Goal: Information Seeking & Learning: Learn about a topic

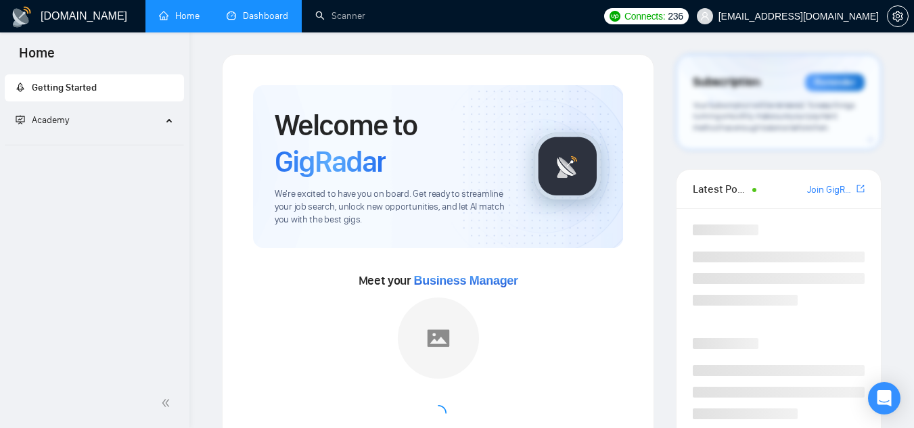
click at [257, 10] on link "Dashboard" at bounding box center [258, 15] width 62 height 11
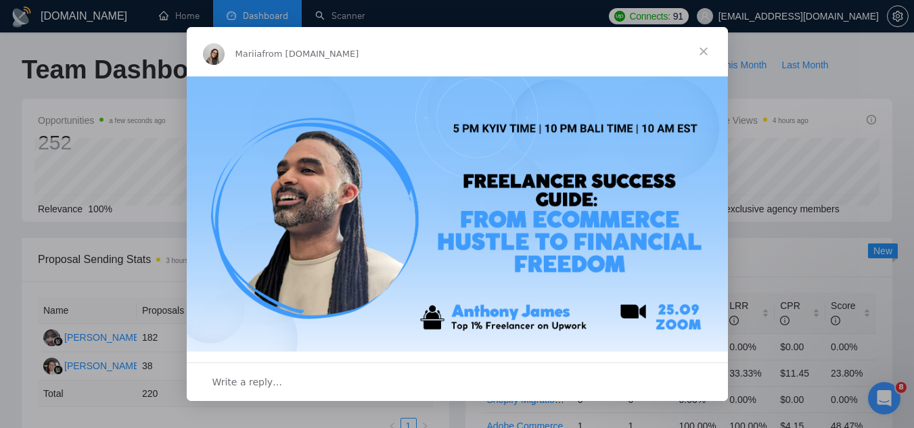
click at [701, 50] on span "Close" at bounding box center [703, 51] width 49 height 49
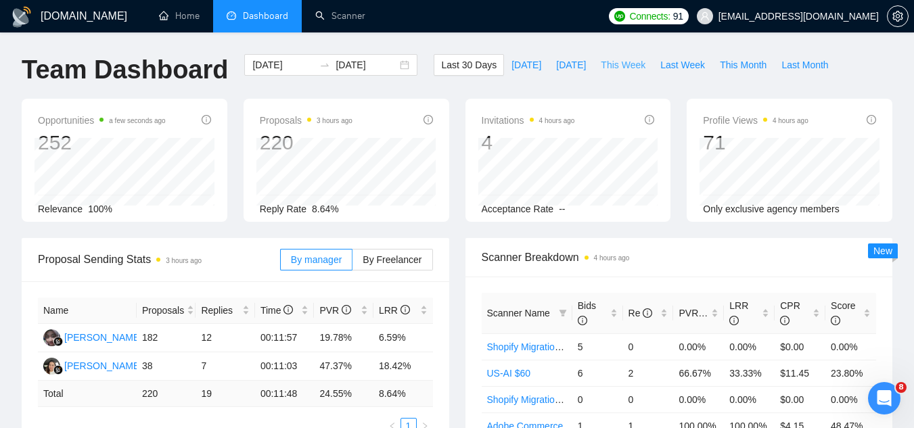
click at [617, 65] on span "This Week" at bounding box center [623, 64] width 45 height 15
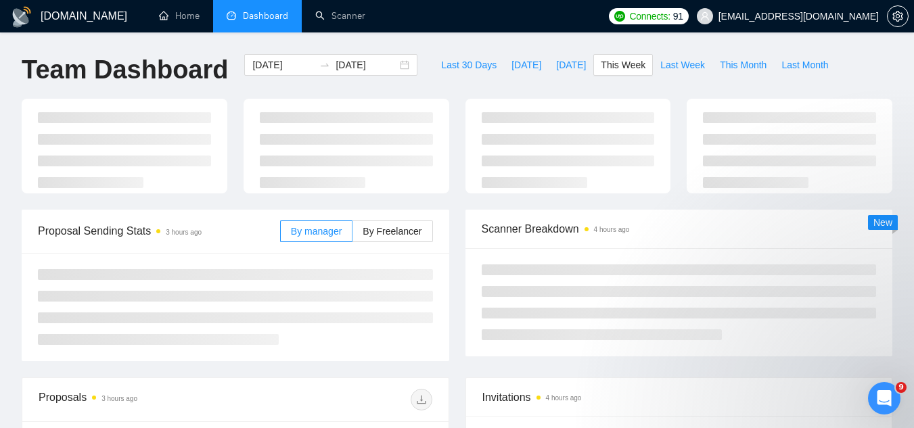
type input "[DATE]"
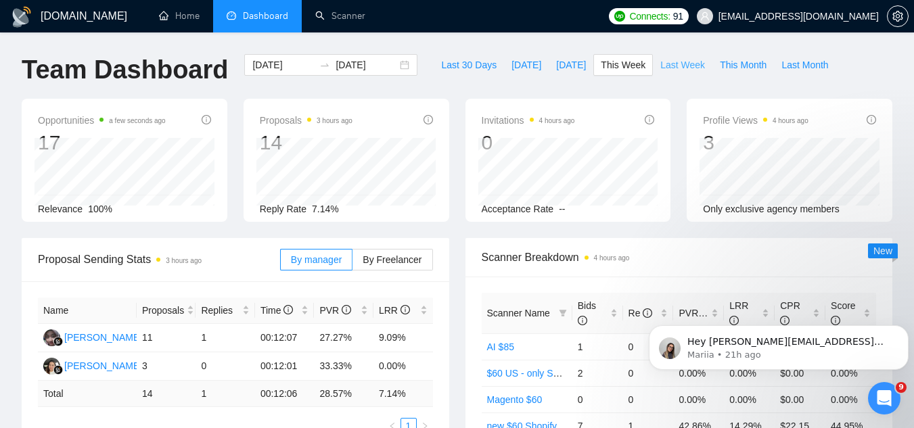
click at [660, 64] on span "Last Week" at bounding box center [682, 64] width 45 height 15
type input "[DATE]"
click at [605, 72] on span "This Week" at bounding box center [623, 64] width 45 height 15
type input "[DATE]"
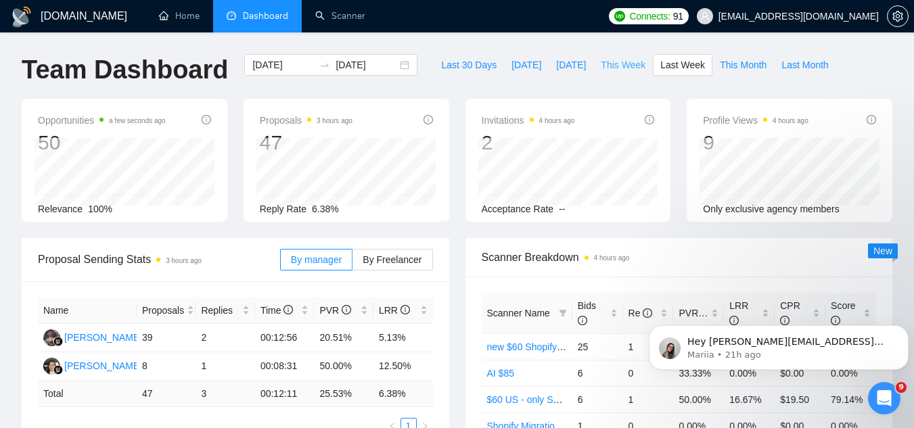
type input "[DATE]"
click at [903, 329] on icon "Dismiss notification" at bounding box center [904, 328] width 7 height 7
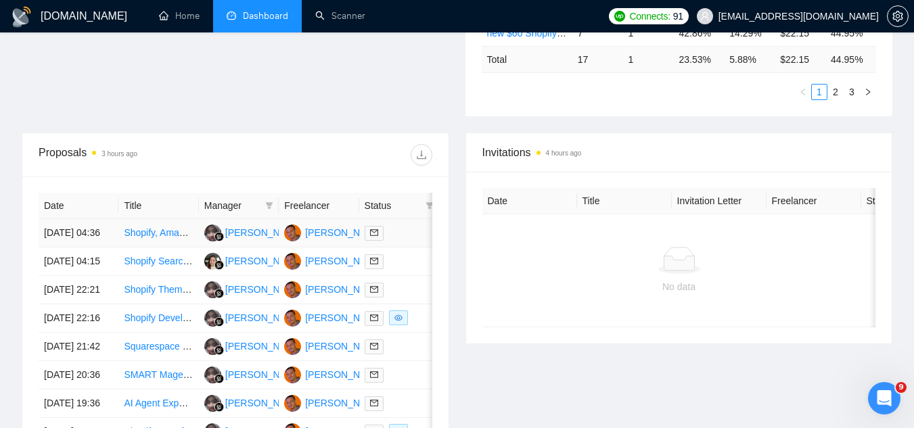
scroll to position [459, 0]
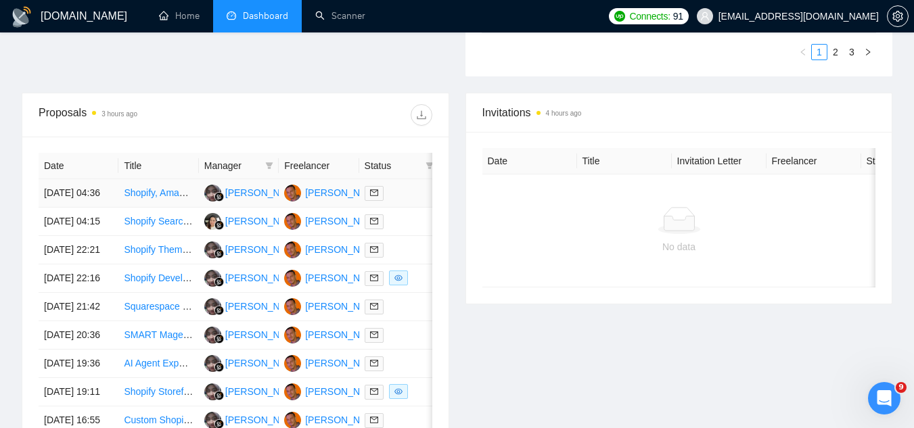
click at [164, 208] on td "Shopify, Amazon, Etsy Web site Marketing Product specialist" at bounding box center [158, 193] width 80 height 28
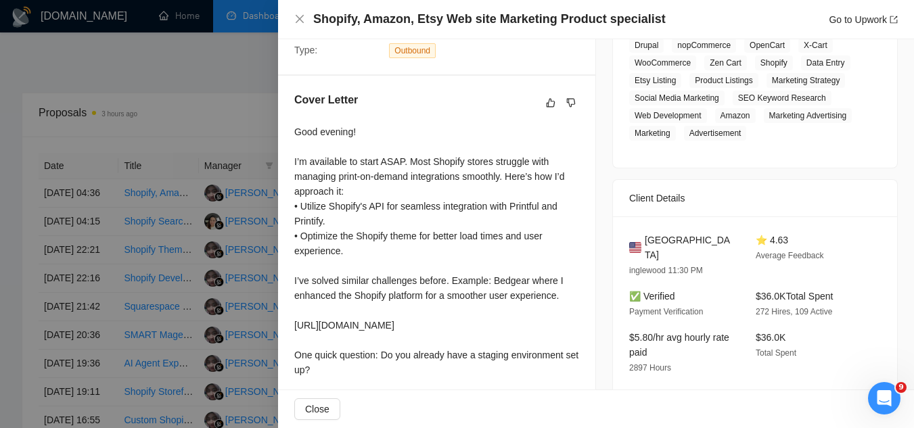
scroll to position [338, 0]
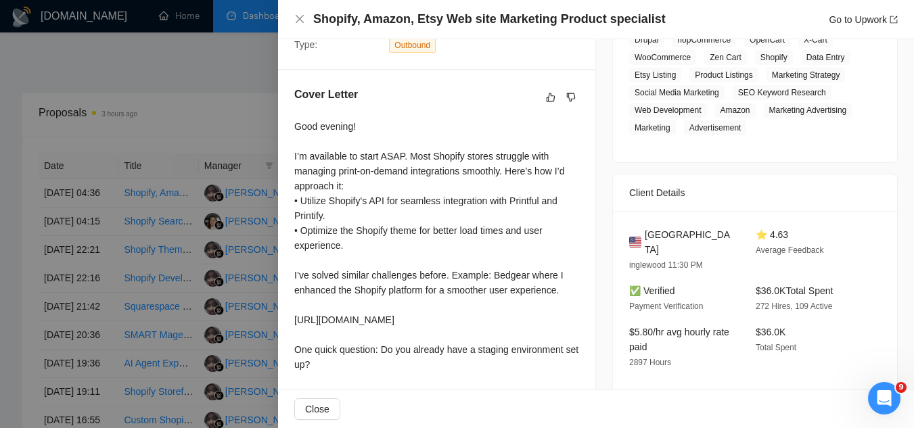
click at [188, 75] on div at bounding box center [457, 214] width 914 height 428
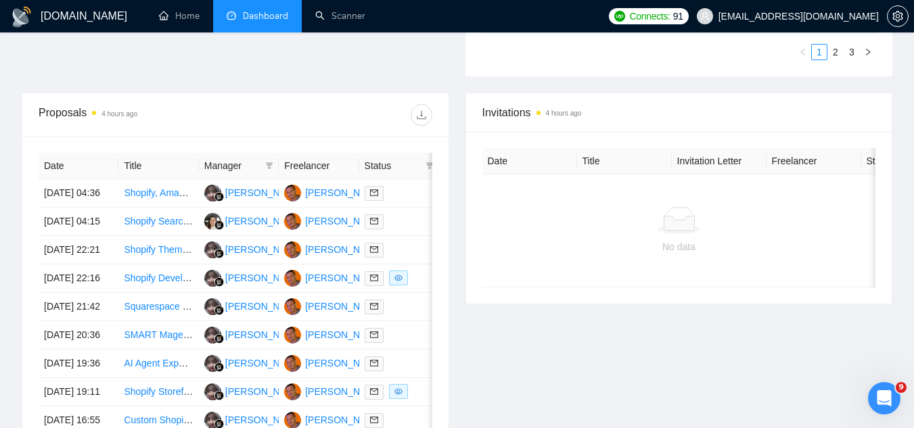
click at [821, 22] on span "[EMAIL_ADDRESS][DOMAIN_NAME]" at bounding box center [788, 16] width 198 height 43
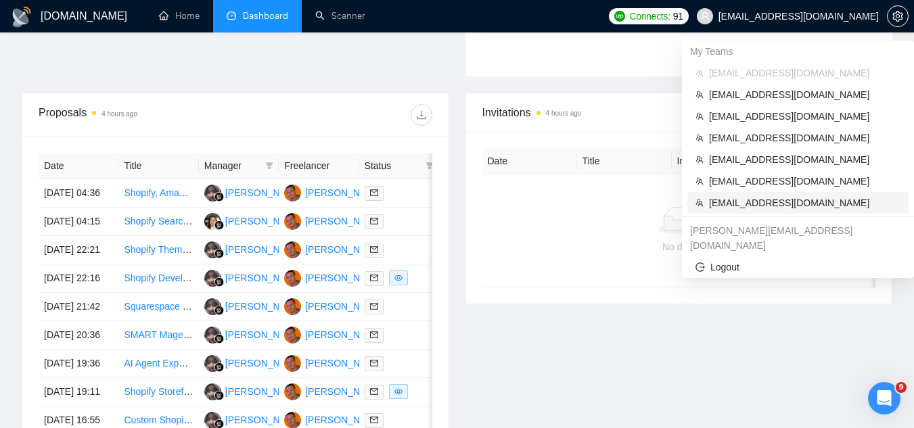
click at [812, 203] on span "[EMAIL_ADDRESS][DOMAIN_NAME]" at bounding box center [804, 202] width 191 height 15
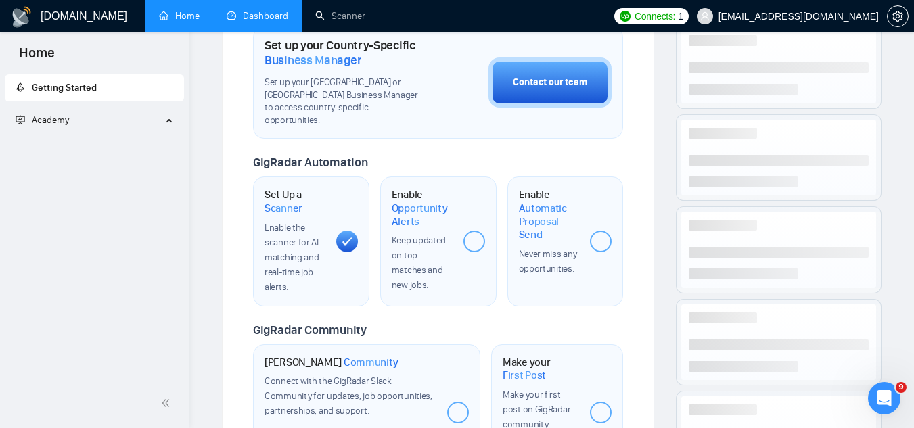
scroll to position [649, 0]
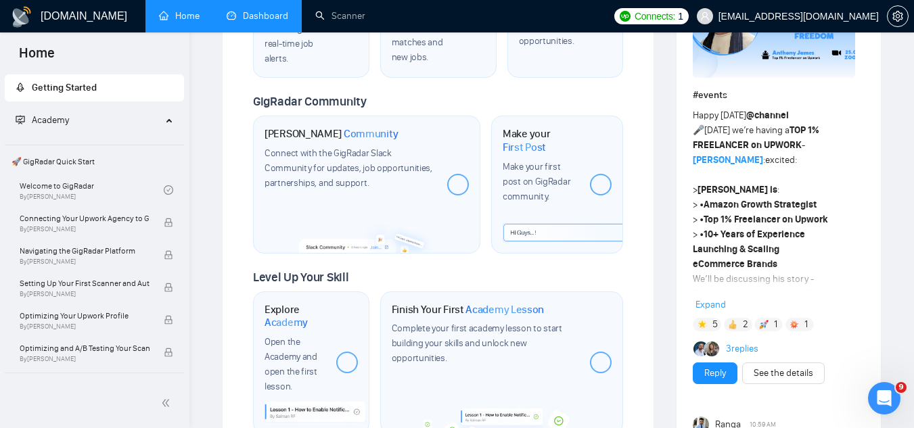
click at [261, 13] on link "Dashboard" at bounding box center [258, 15] width 62 height 11
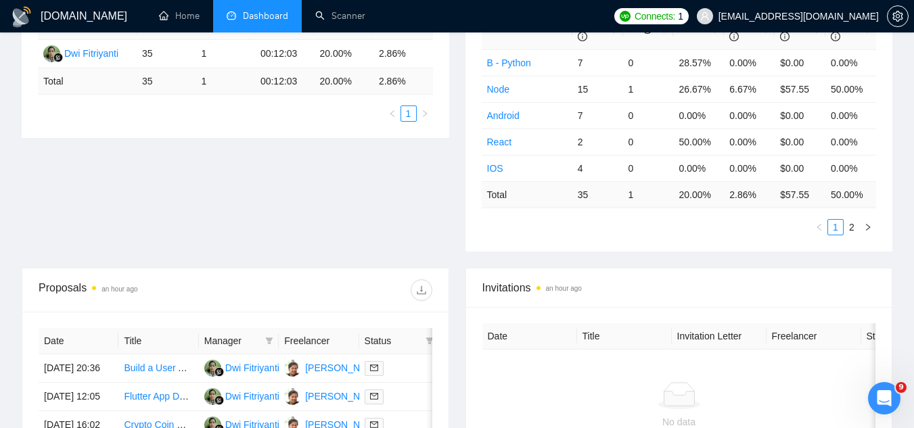
scroll to position [515, 0]
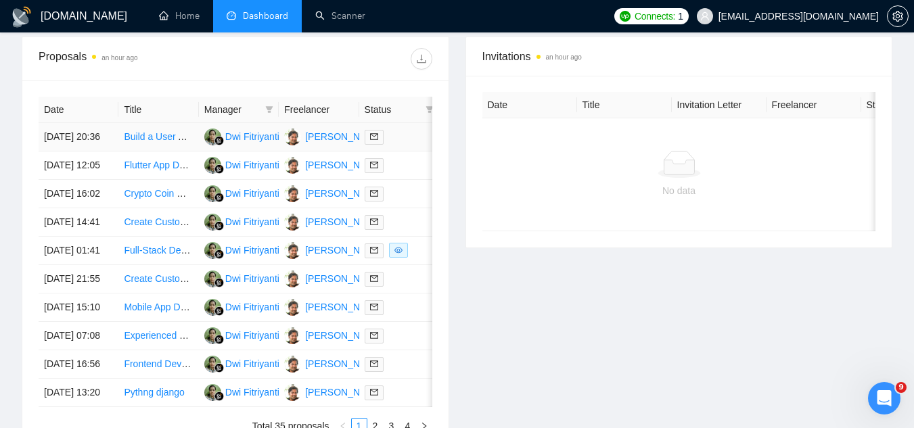
click at [178, 152] on td "Build a User Authentication API in Python" at bounding box center [158, 137] width 80 height 28
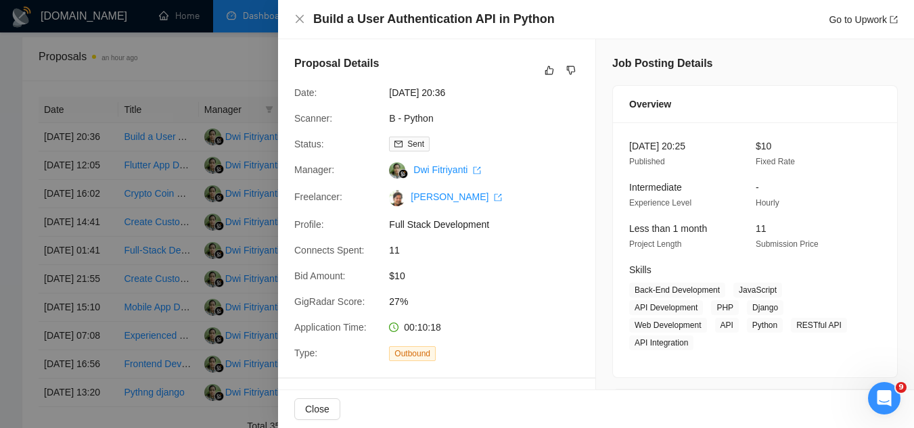
click at [178, 69] on div at bounding box center [457, 214] width 914 height 428
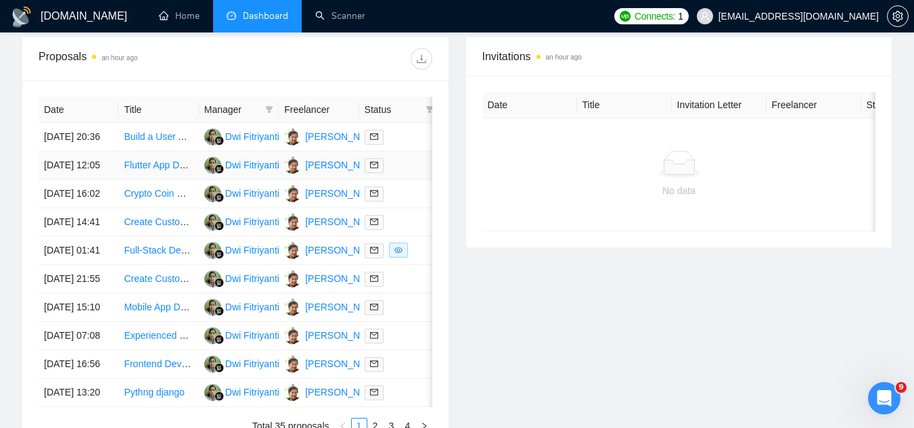
click at [159, 180] on td "Flutter App Development Expert Needed" at bounding box center [158, 166] width 80 height 28
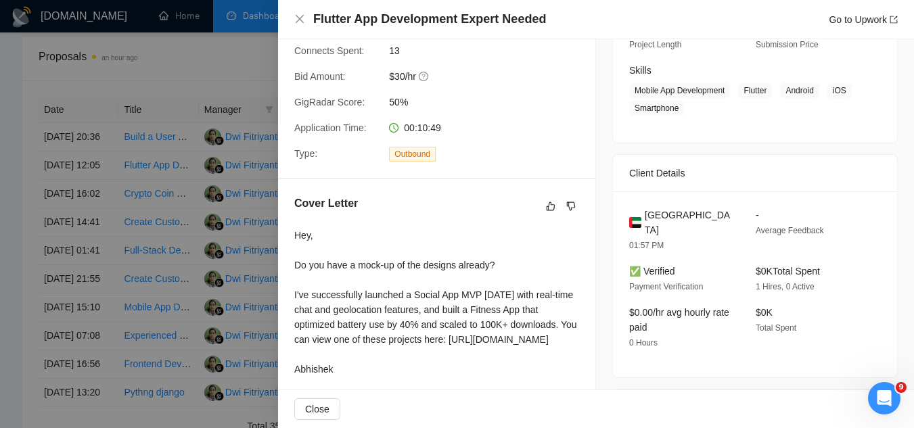
scroll to position [203, 0]
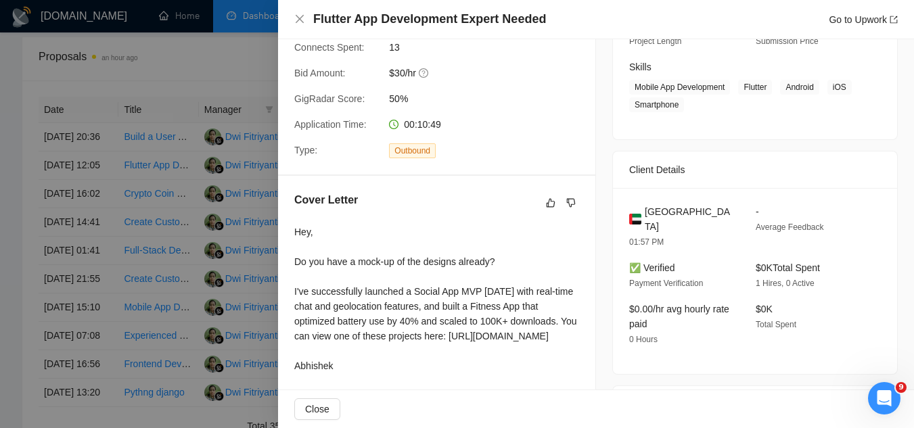
click at [236, 57] on div at bounding box center [457, 214] width 914 height 428
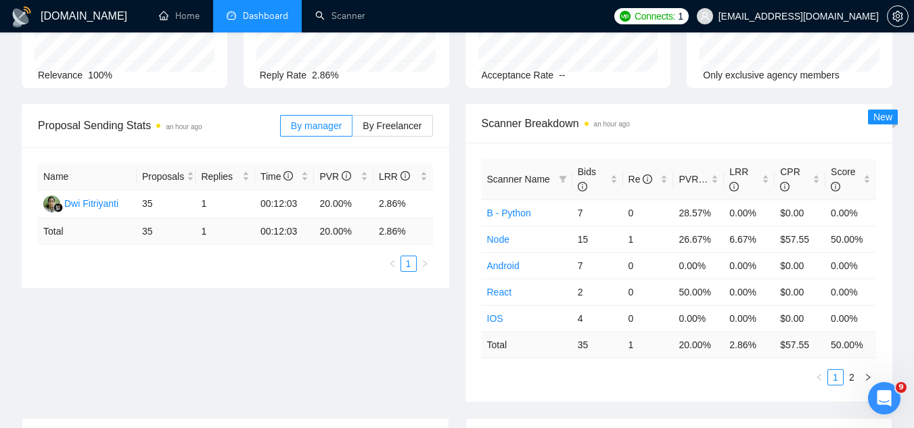
scroll to position [110, 0]
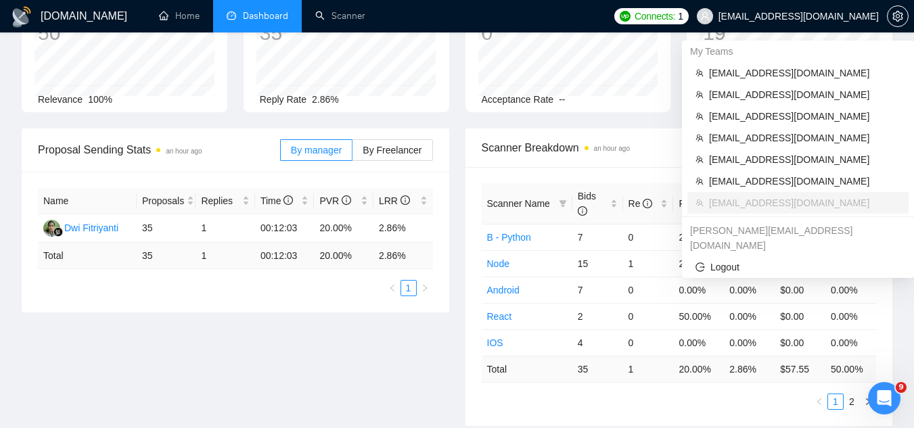
click at [785, 16] on span "[EMAIL_ADDRESS][DOMAIN_NAME]" at bounding box center [798, 16] width 160 height 0
